Goal: Transaction & Acquisition: Purchase product/service

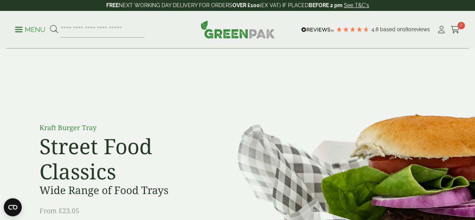
click at [48, 28] on ul "Menu" at bounding box center [80, 30] width 130 height 16
click at [36, 26] on p "Menu" at bounding box center [30, 29] width 30 height 9
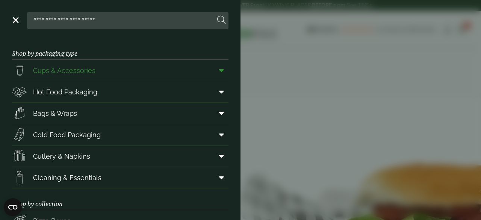
click at [64, 71] on span "Cups & Accessories" at bounding box center [64, 70] width 62 height 10
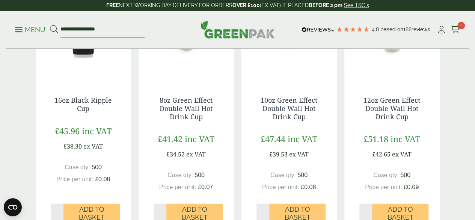
scroll to position [692, 0]
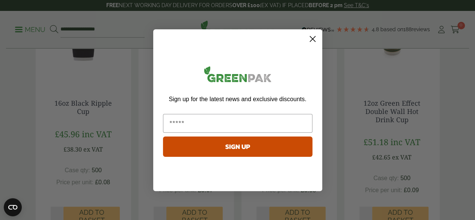
click at [313, 37] on circle "Close dialog" at bounding box center [312, 38] width 12 height 12
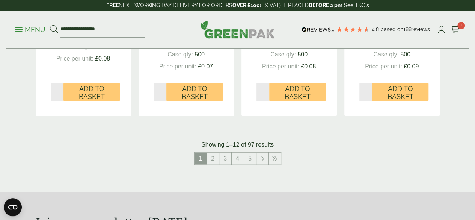
scroll to position [827, 0]
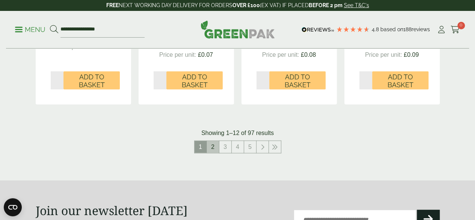
click at [211, 153] on link "2" at bounding box center [213, 147] width 12 height 12
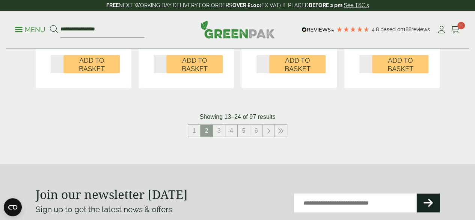
scroll to position [827, 0]
click at [231, 137] on link "4" at bounding box center [231, 131] width 12 height 12
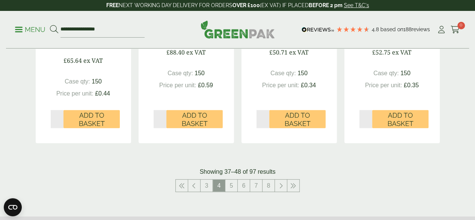
scroll to position [813, 0]
click at [207, 186] on link "3" at bounding box center [207, 185] width 12 height 12
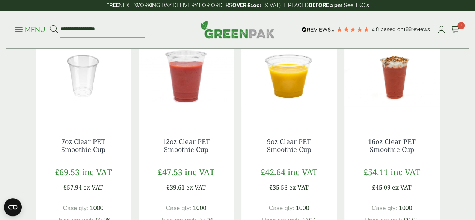
scroll to position [646, 0]
